Goal: Information Seeking & Learning: Learn about a topic

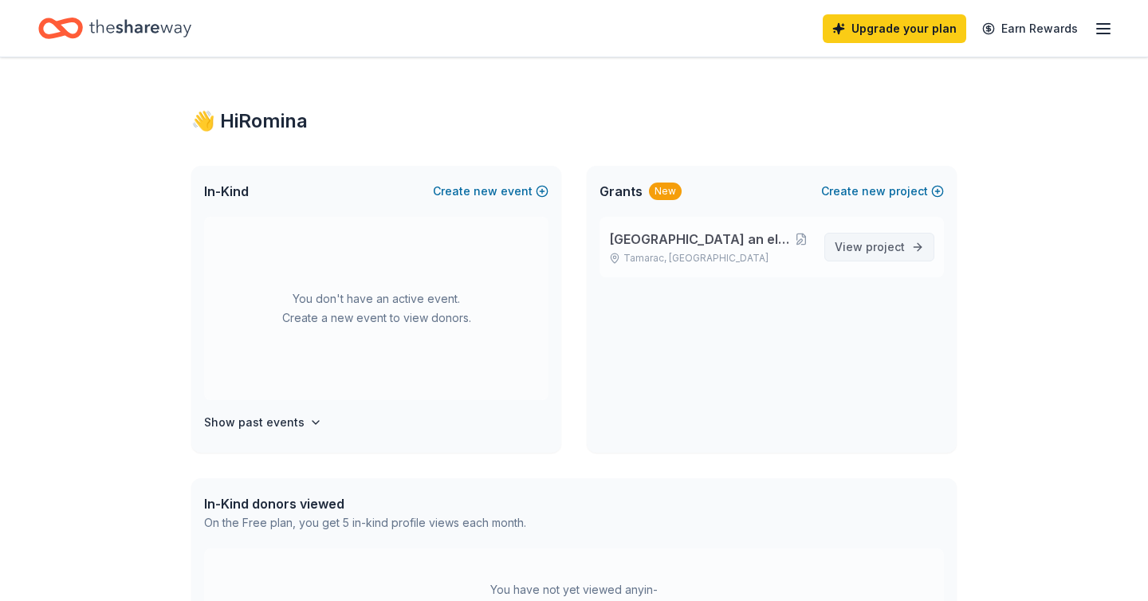
click at [875, 245] on span "project" at bounding box center [885, 247] width 39 height 14
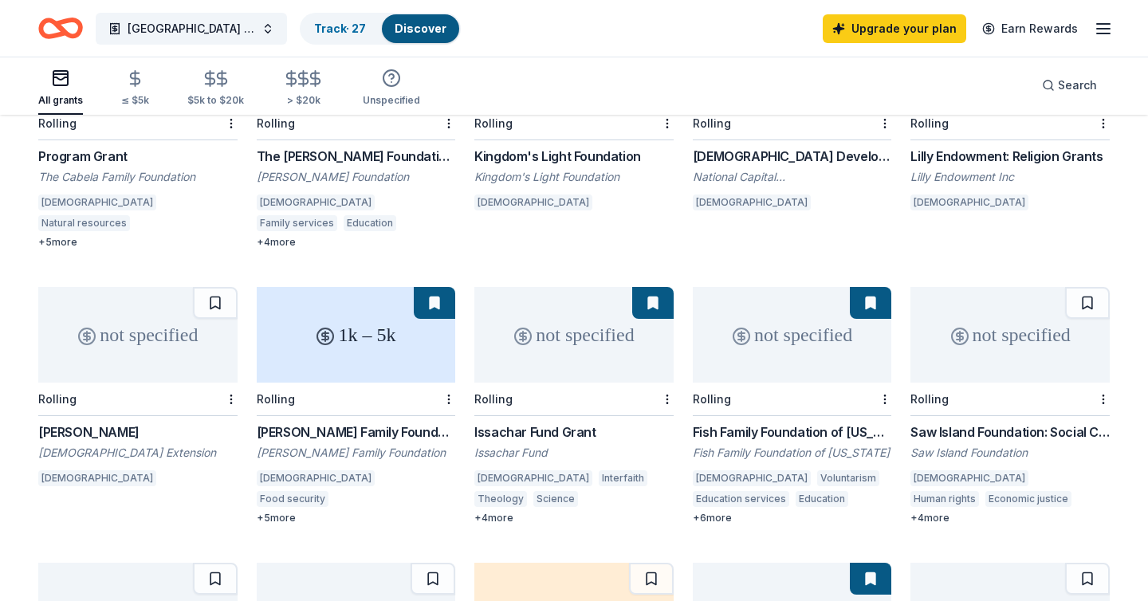
scroll to position [556, 0]
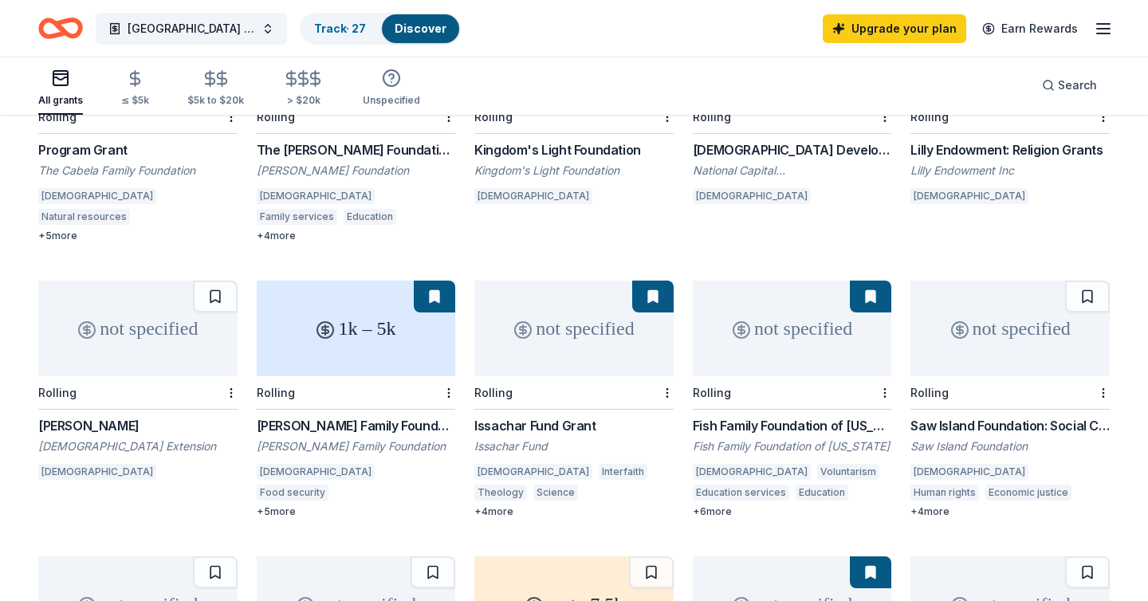
click at [868, 556] on button at bounding box center [870, 572] width 41 height 32
click at [870, 556] on button at bounding box center [870, 572] width 41 height 32
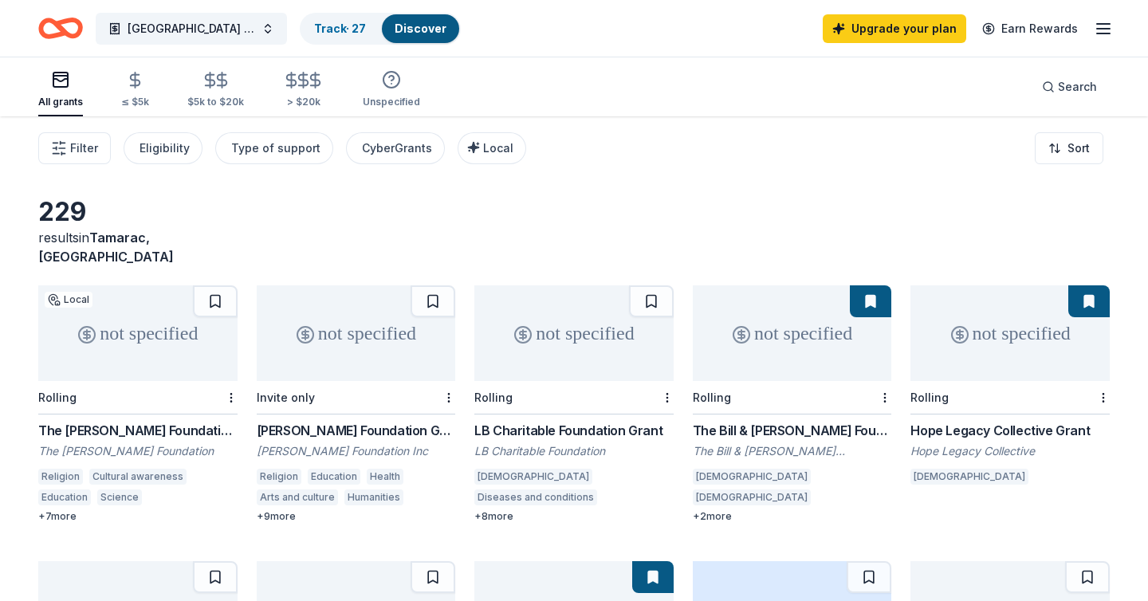
scroll to position [0, 0]
click at [86, 148] on span "Filter" at bounding box center [84, 148] width 28 height 19
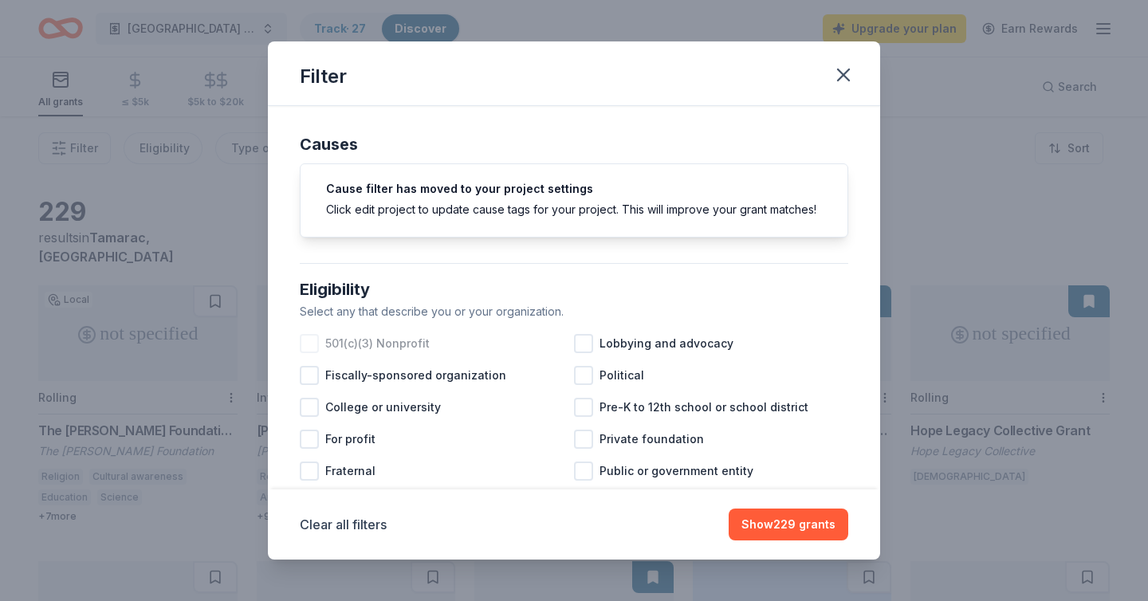
click at [312, 342] on div at bounding box center [309, 343] width 19 height 19
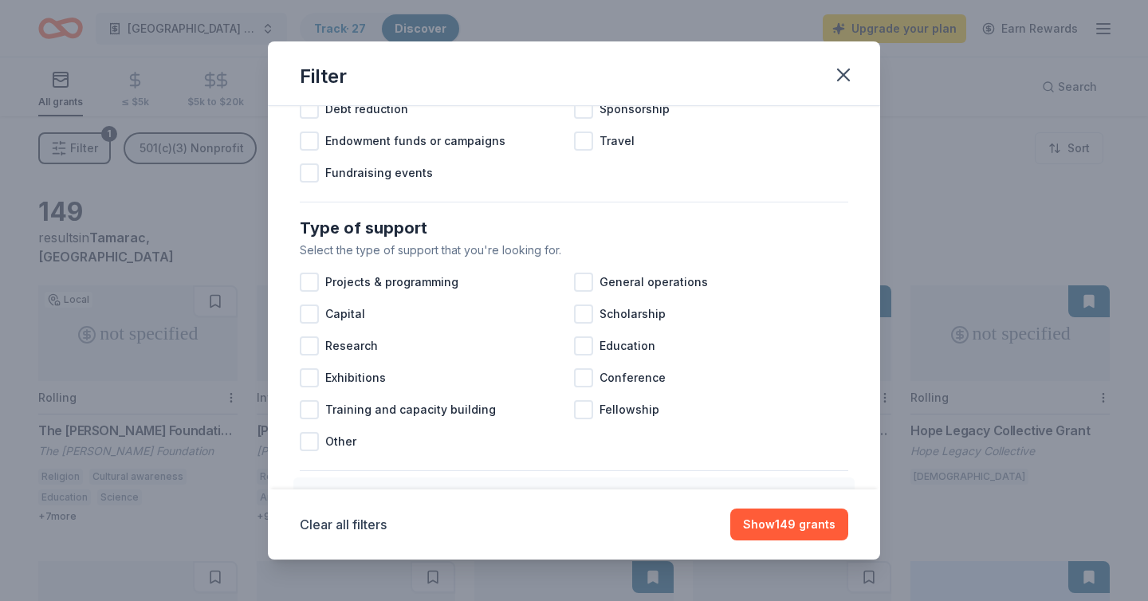
scroll to position [539, 0]
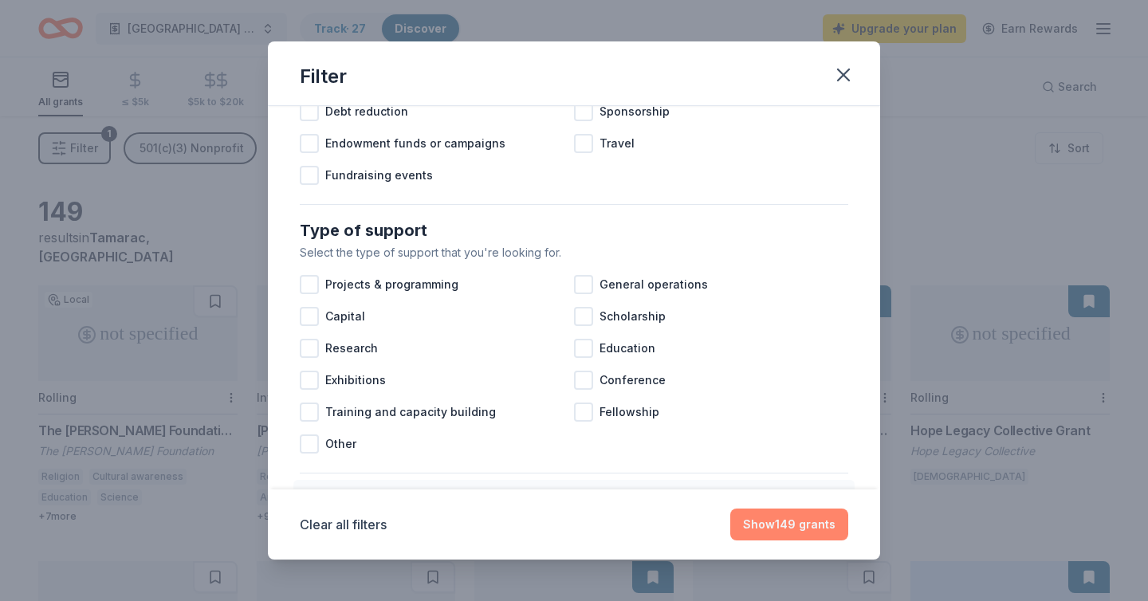
click at [781, 528] on button "Show 149 grants" at bounding box center [789, 525] width 118 height 32
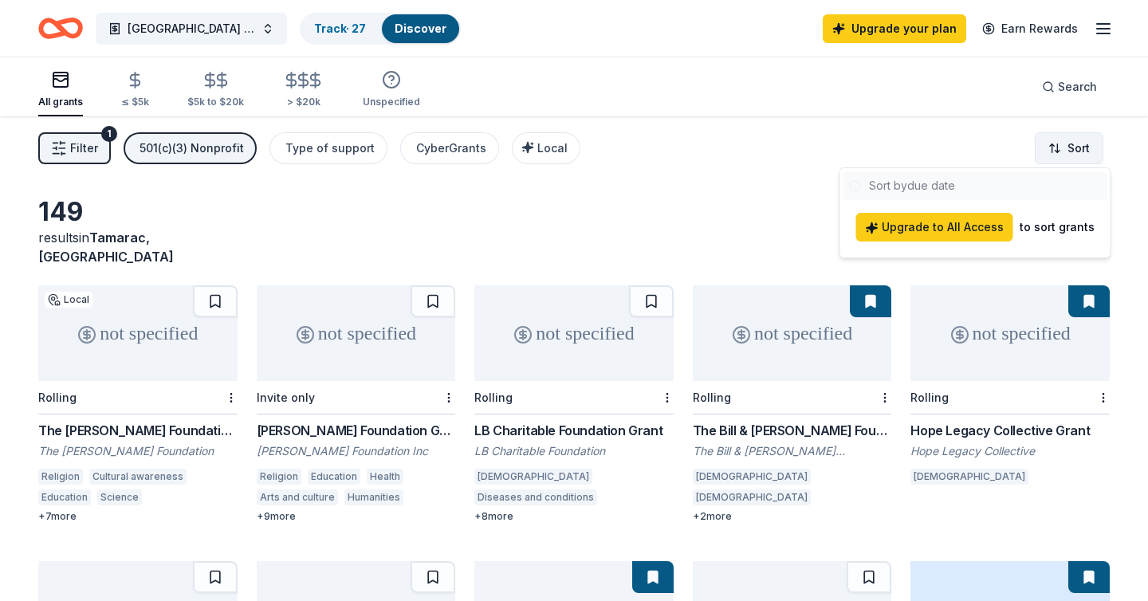
click at [1070, 158] on html "[GEOGRAPHIC_DATA] an elderly care facility Track · 27 Discover Upgrade your pla…" at bounding box center [574, 300] width 1148 height 601
click at [971, 125] on html "[GEOGRAPHIC_DATA] an elderly care facility Track · 27 Discover Upgrade your pla…" at bounding box center [574, 300] width 1148 height 601
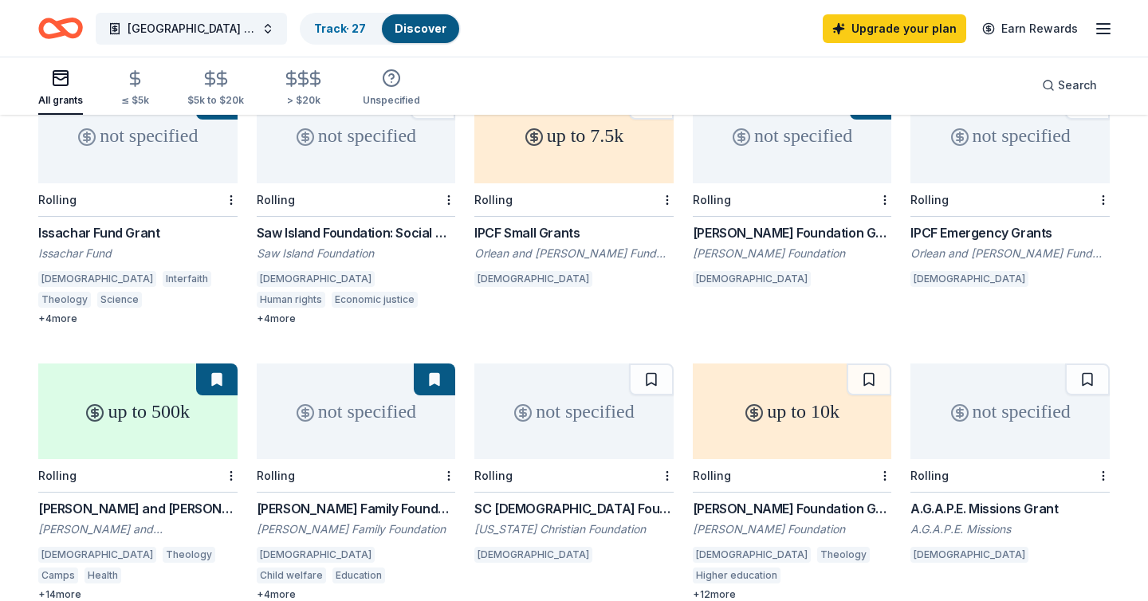
scroll to position [750, 0]
click at [135, 363] on div "up to 500k" at bounding box center [137, 411] width 199 height 96
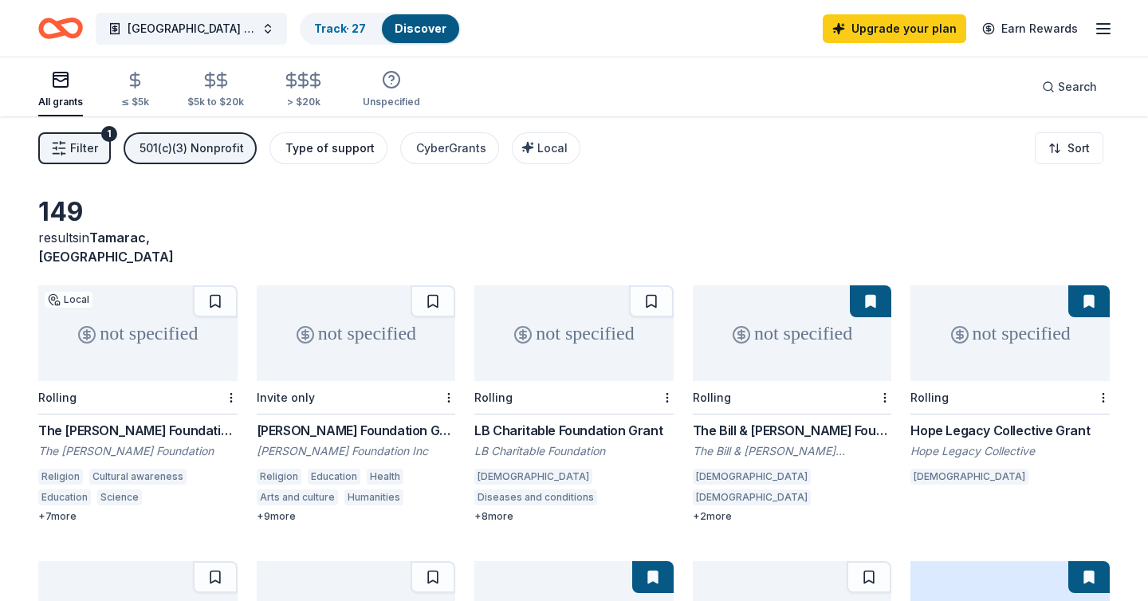
scroll to position [0, 0]
